Goal: Task Accomplishment & Management: Manage account settings

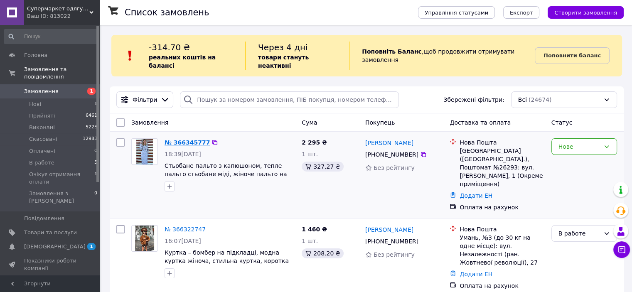
click at [184, 139] on link "№ 366345777" at bounding box center [187, 142] width 45 height 7
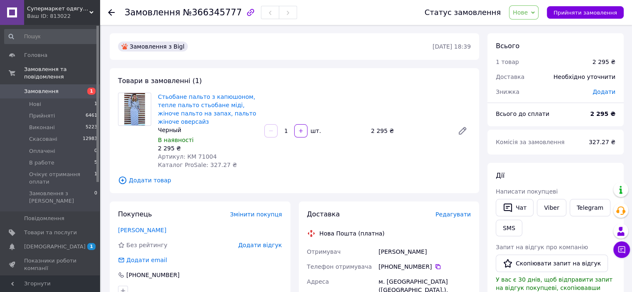
click at [535, 11] on icon at bounding box center [533, 13] width 4 height 4
click at [536, 30] on li "Прийнято" at bounding box center [551, 29] width 82 height 12
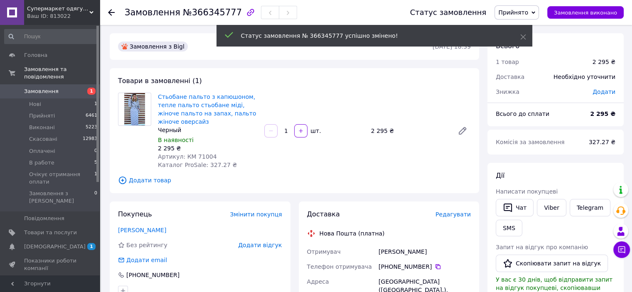
click at [536, 12] on icon at bounding box center [534, 13] width 4 height 4
click at [521, 68] on li "В работе" at bounding box center [536, 66] width 82 height 12
click at [42, 159] on span "В работе" at bounding box center [41, 162] width 25 height 7
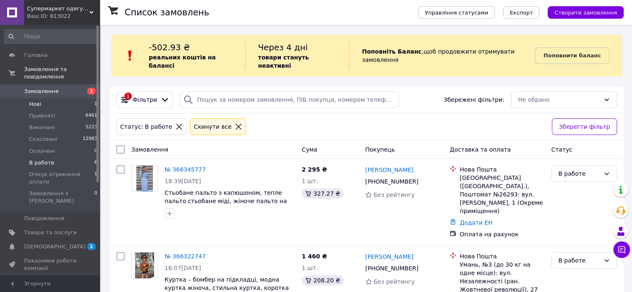
click at [34, 101] on span "Нові" at bounding box center [35, 104] width 12 height 7
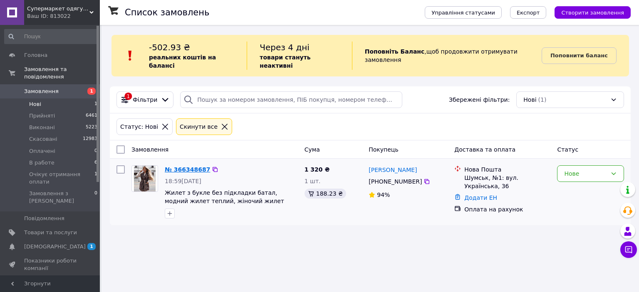
click at [179, 166] on link "№ 366348687" at bounding box center [187, 169] width 45 height 7
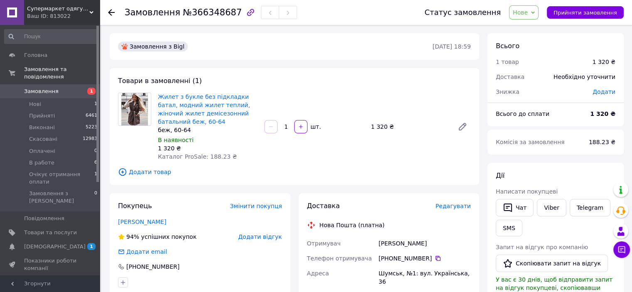
click at [539, 15] on span "Нове" at bounding box center [524, 12] width 30 height 14
click at [529, 29] on li "Прийнято" at bounding box center [551, 29] width 82 height 12
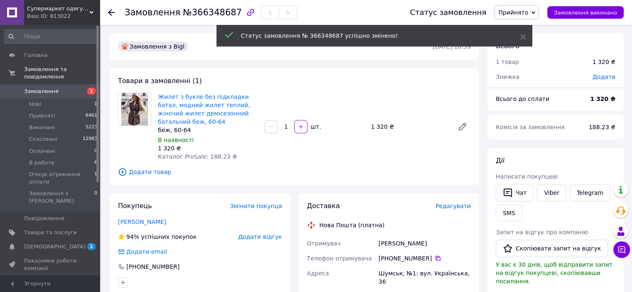
click at [536, 12] on icon at bounding box center [534, 12] width 4 height 2
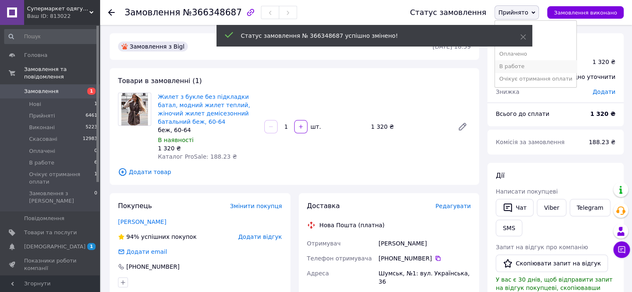
click at [523, 67] on li "В работе" at bounding box center [536, 66] width 82 height 12
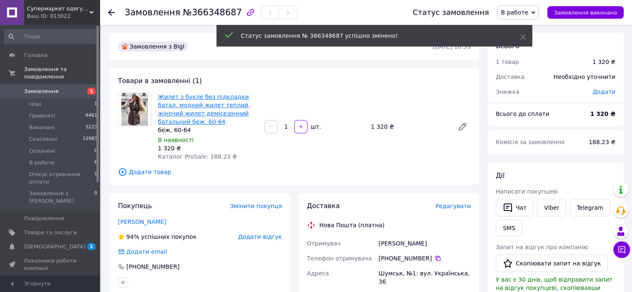
click at [201, 97] on link "Жилет з букле без підкладки батал, модний жилет теплий, жіночий жилет демісезон…" at bounding box center [204, 110] width 92 height 32
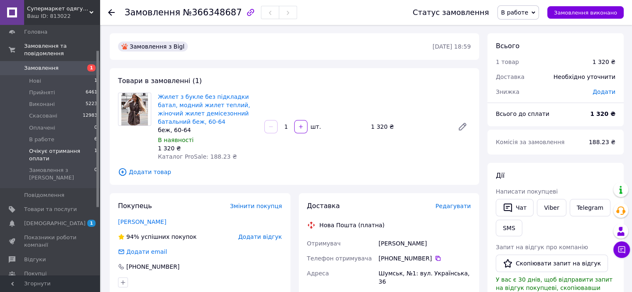
scroll to position [42, 0]
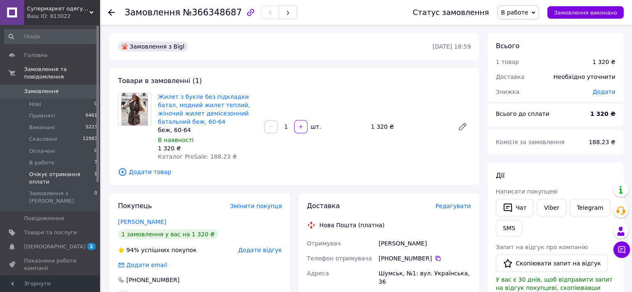
click at [55, 171] on span "Очікує отримання оплати" at bounding box center [61, 178] width 65 height 15
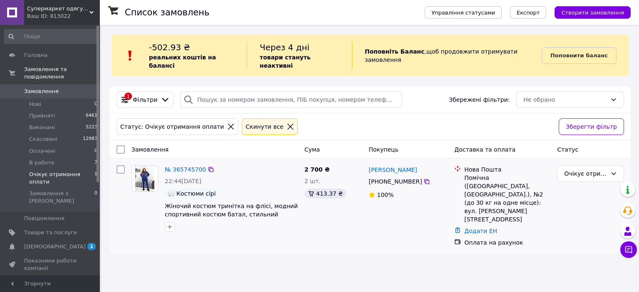
click at [244, 165] on div "№ 365745700" at bounding box center [231, 170] width 135 height 10
click at [195, 166] on link "№ 365745700" at bounding box center [185, 169] width 41 height 7
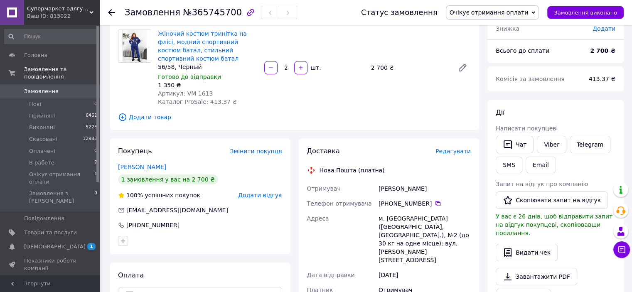
scroll to position [83, 0]
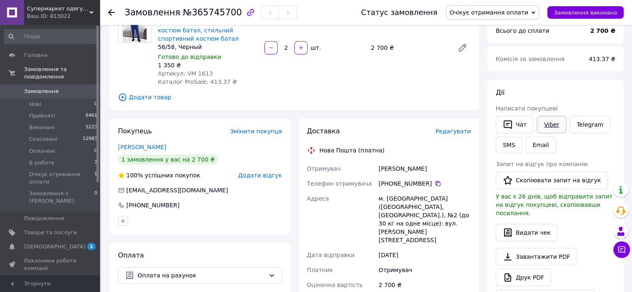
click at [548, 126] on link "Viber" at bounding box center [551, 124] width 29 height 17
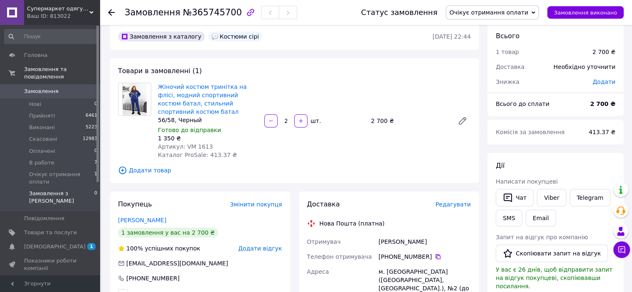
scroll to position [0, 0]
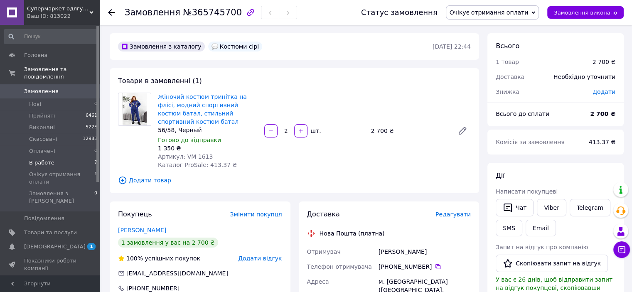
click at [45, 159] on span "В работе" at bounding box center [41, 162] width 25 height 7
